Goal: Check status

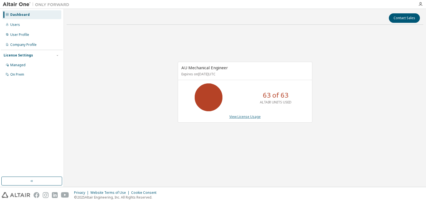
click at [248, 115] on link "View License Usage" at bounding box center [245, 116] width 31 height 5
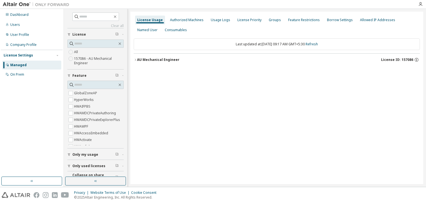
click at [135, 60] on icon "button" at bounding box center [135, 59] width 3 height 3
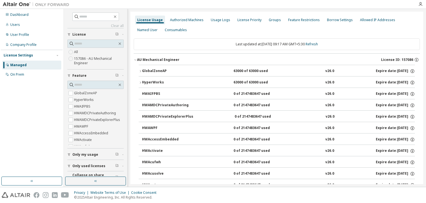
click at [141, 71] on icon "button" at bounding box center [140, 70] width 3 height 3
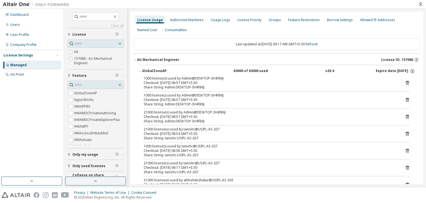
click at [140, 70] on icon "button" at bounding box center [140, 70] width 3 height 3
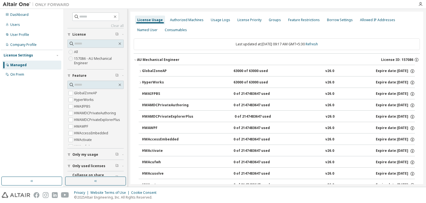
click at [140, 83] on icon "button" at bounding box center [140, 82] width 3 height 3
